Goal: Information Seeking & Learning: Find specific fact

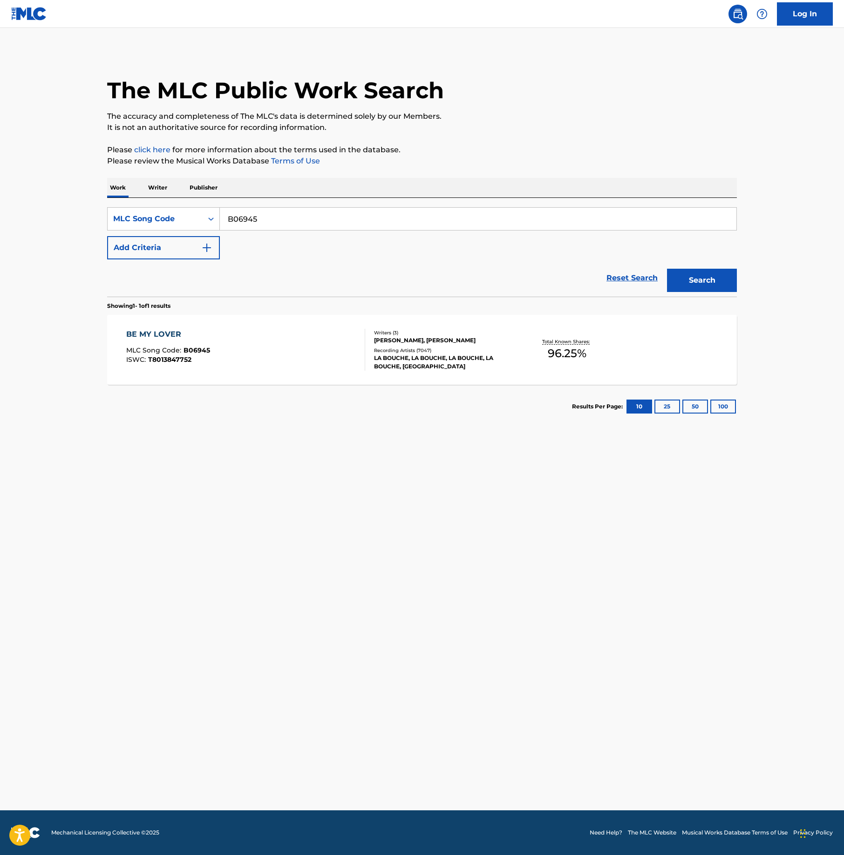
click at [252, 226] on input "B06945" at bounding box center [478, 219] width 517 height 22
paste input "W523XS"
type input "W523XS"
click at [705, 266] on div "Search" at bounding box center [699, 277] width 75 height 37
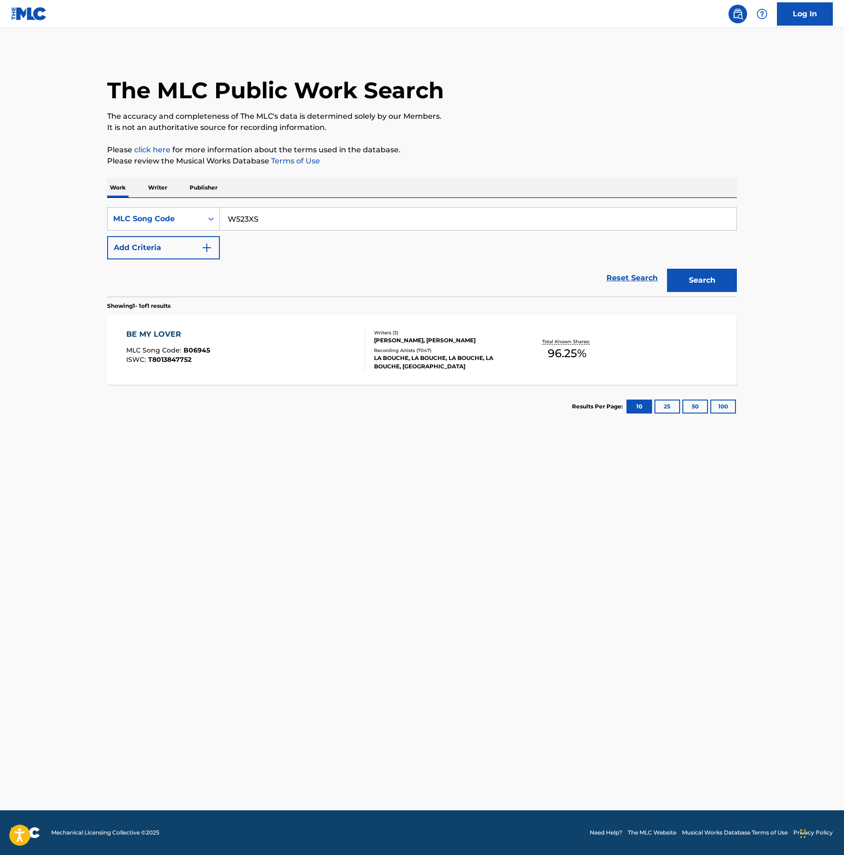
click at [706, 281] on button "Search" at bounding box center [702, 280] width 70 height 23
click at [301, 351] on div "WENT LEGIT MLC Song Code : W523XS ISWC :" at bounding box center [245, 350] width 239 height 42
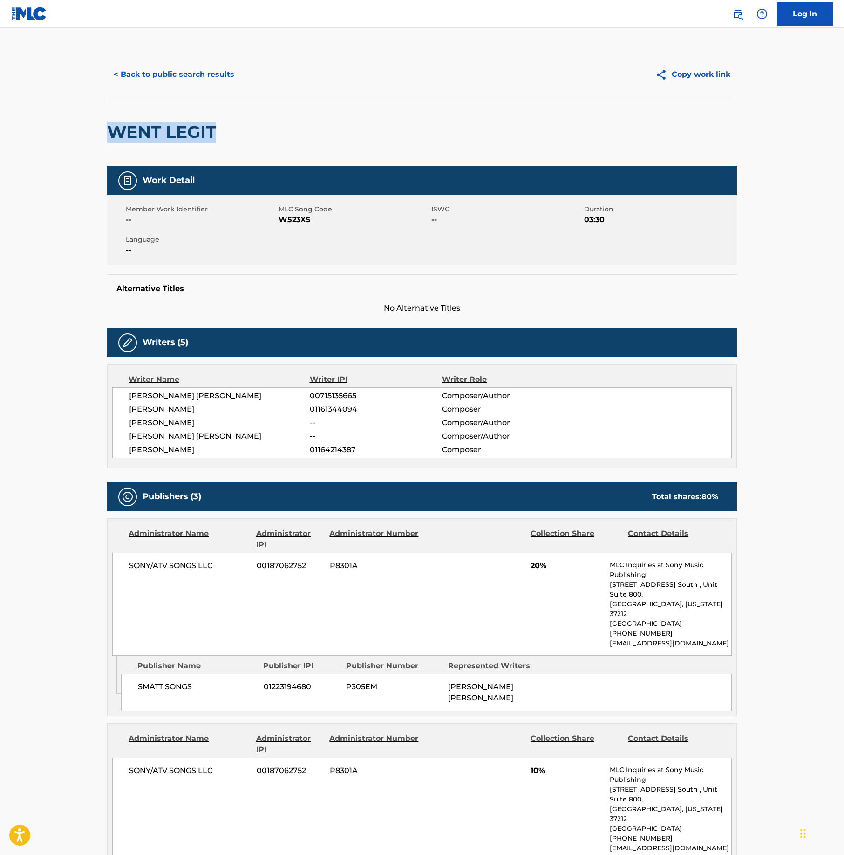
drag, startPoint x: 226, startPoint y: 126, endPoint x: 72, endPoint y: 127, distance: 154.7
click at [72, 127] on main "< Back to public search results Copy work link WENT LEGIT Work Detail Member Wo…" at bounding box center [422, 601] width 844 height 1146
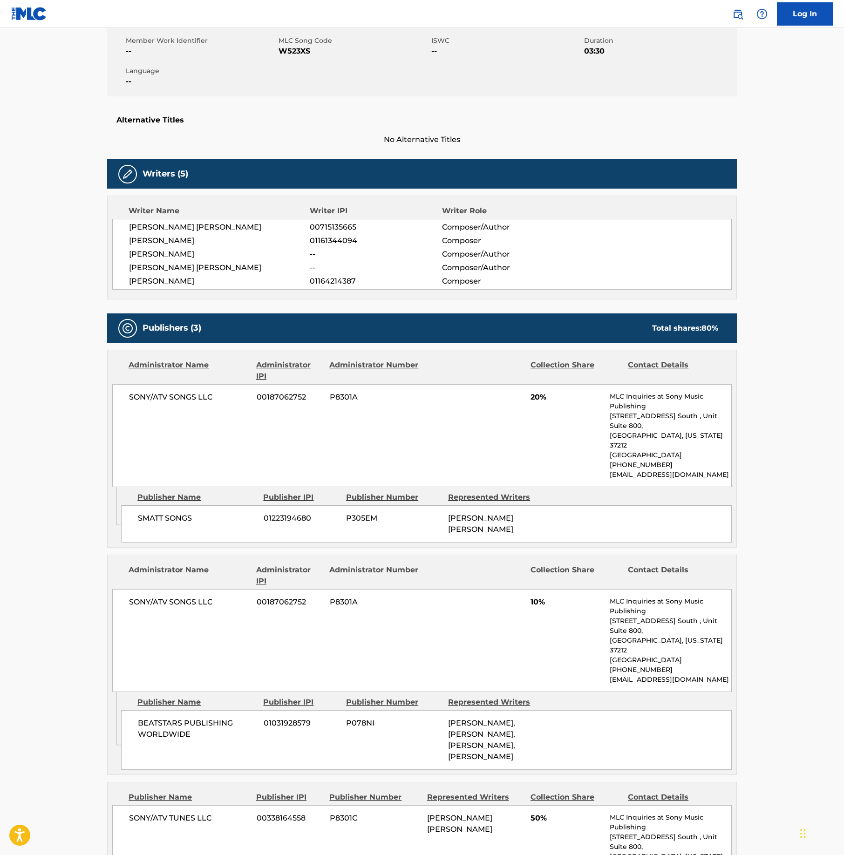
scroll to position [186, 0]
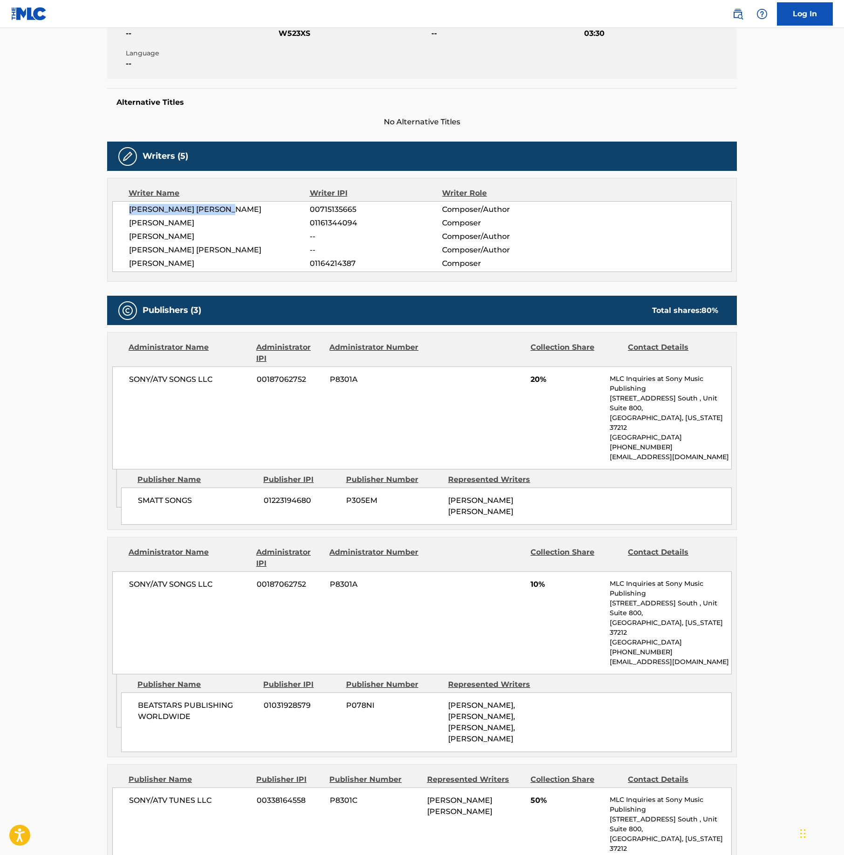
drag, startPoint x: 244, startPoint y: 210, endPoint x: 131, endPoint y: 210, distance: 112.7
click at [131, 210] on span "[PERSON_NAME] [PERSON_NAME]" at bounding box center [219, 209] width 181 height 11
copy span "[PERSON_NAME] [PERSON_NAME]"
drag, startPoint x: 216, startPoint y: 224, endPoint x: 119, endPoint y: 219, distance: 97.0
click at [119, 220] on div "[PERSON_NAME] [PERSON_NAME] 00715135665 Composer/Author [PERSON_NAME] 011613440…" at bounding box center [422, 236] width 620 height 71
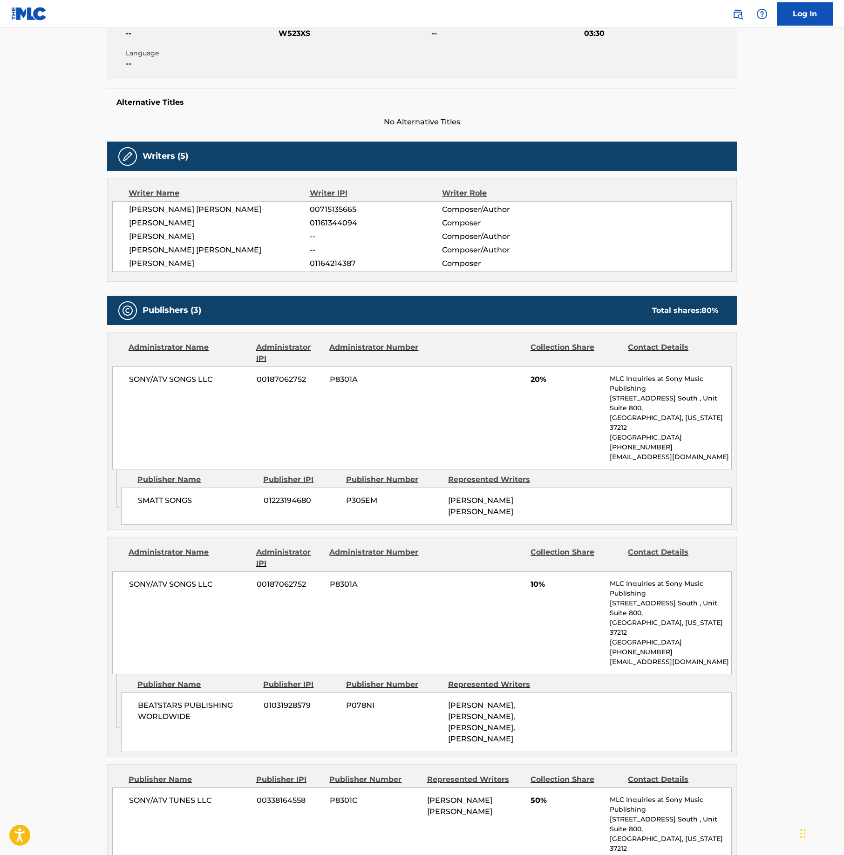
drag, startPoint x: 169, startPoint y: 215, endPoint x: 141, endPoint y: 235, distance: 34.1
click at [134, 234] on span "[PERSON_NAME]" at bounding box center [219, 236] width 181 height 11
drag, startPoint x: 209, startPoint y: 227, endPoint x: 117, endPoint y: 226, distance: 91.3
click at [117, 226] on div "[PERSON_NAME] [PERSON_NAME] 00715135665 Composer/Author [PERSON_NAME] 011613440…" at bounding box center [422, 236] width 620 height 71
copy span "[PERSON_NAME]"
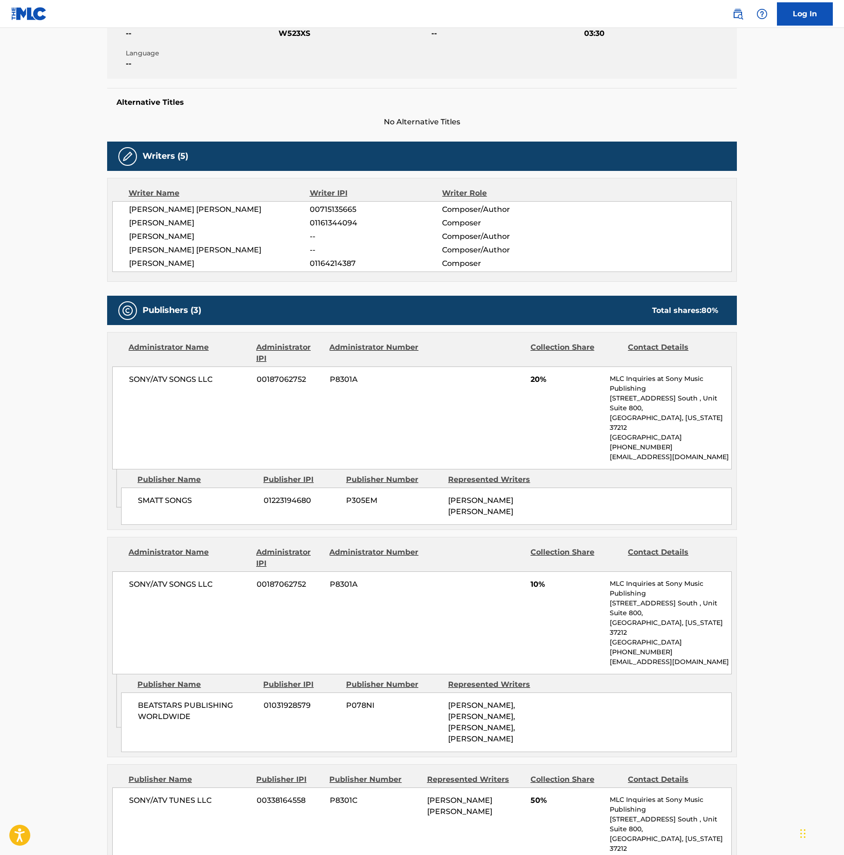
click at [210, 241] on span "[PERSON_NAME]" at bounding box center [219, 236] width 181 height 11
drag, startPoint x: 264, startPoint y: 252, endPoint x: 125, endPoint y: 252, distance: 138.8
click at [116, 252] on div "[PERSON_NAME] [PERSON_NAME] 00715135665 Composer/Author [PERSON_NAME] 011613440…" at bounding box center [422, 236] width 620 height 71
copy span "[PERSON_NAME] [PERSON_NAME]"
drag, startPoint x: 220, startPoint y: 269, endPoint x: 168, endPoint y: 264, distance: 52.5
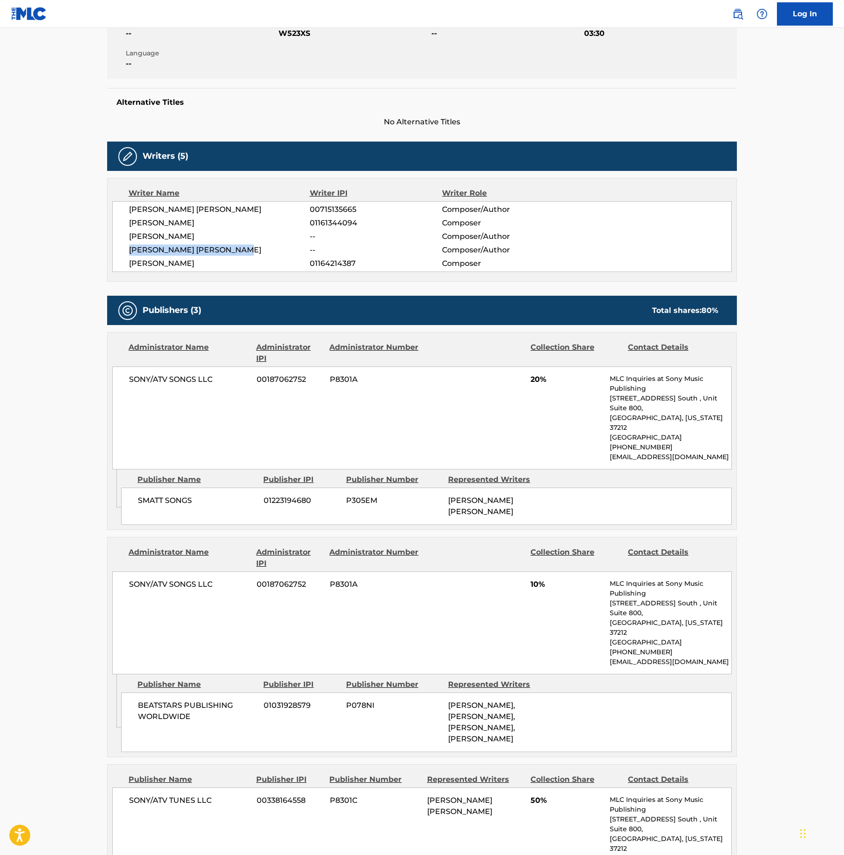
click at [123, 265] on div "[PERSON_NAME] [PERSON_NAME] 00715135665 Composer/Author [PERSON_NAME] 011613440…" at bounding box center [422, 236] width 620 height 71
copy span "[PERSON_NAME]"
